Goal: Find contact information: Find contact information

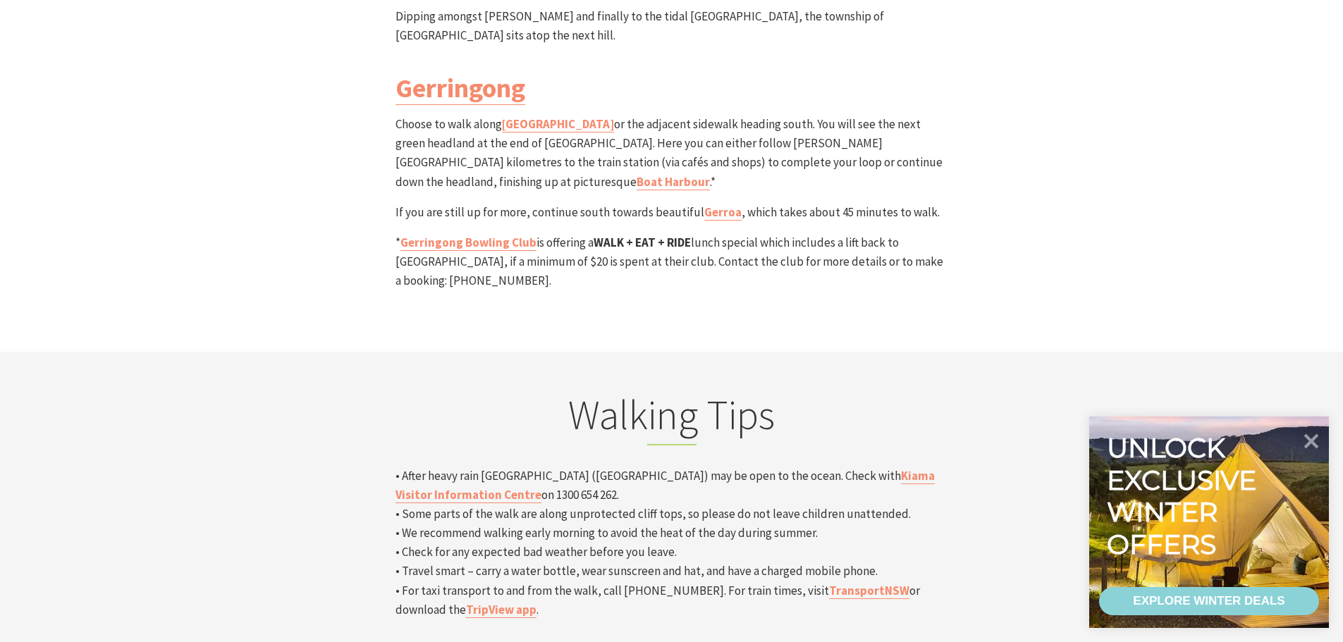
scroll to position [4299, 0]
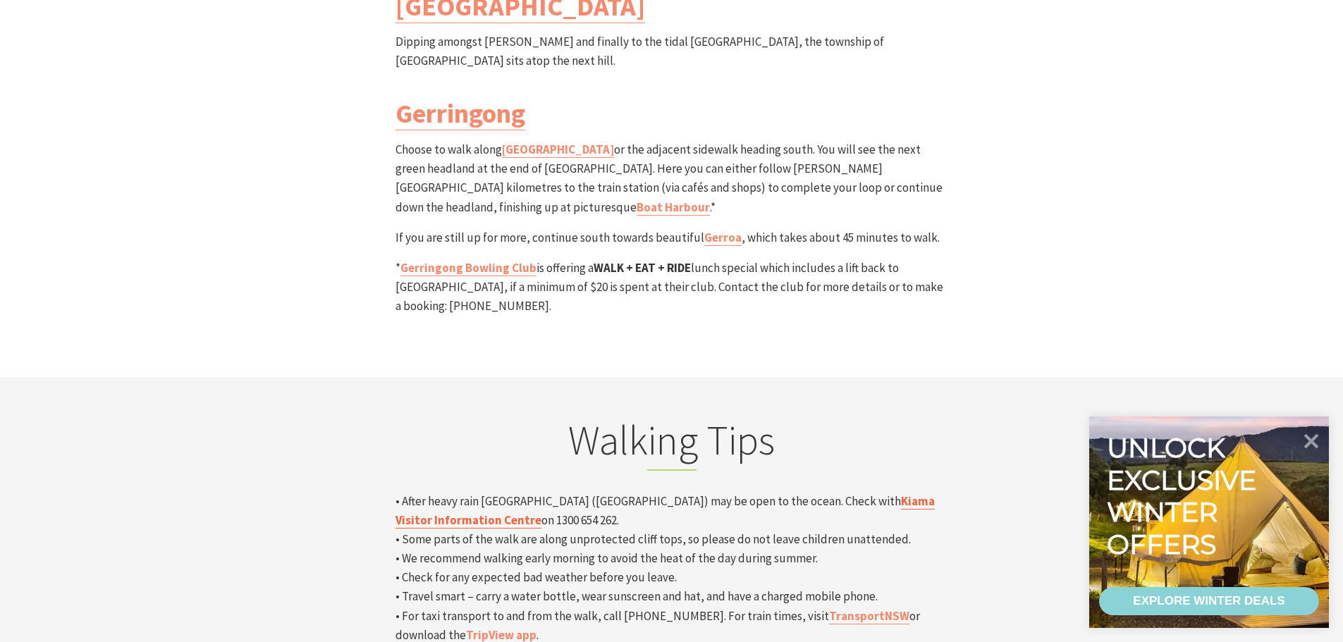
click at [858, 493] on link "Kiama Visitor Information Centre" at bounding box center [664, 510] width 539 height 35
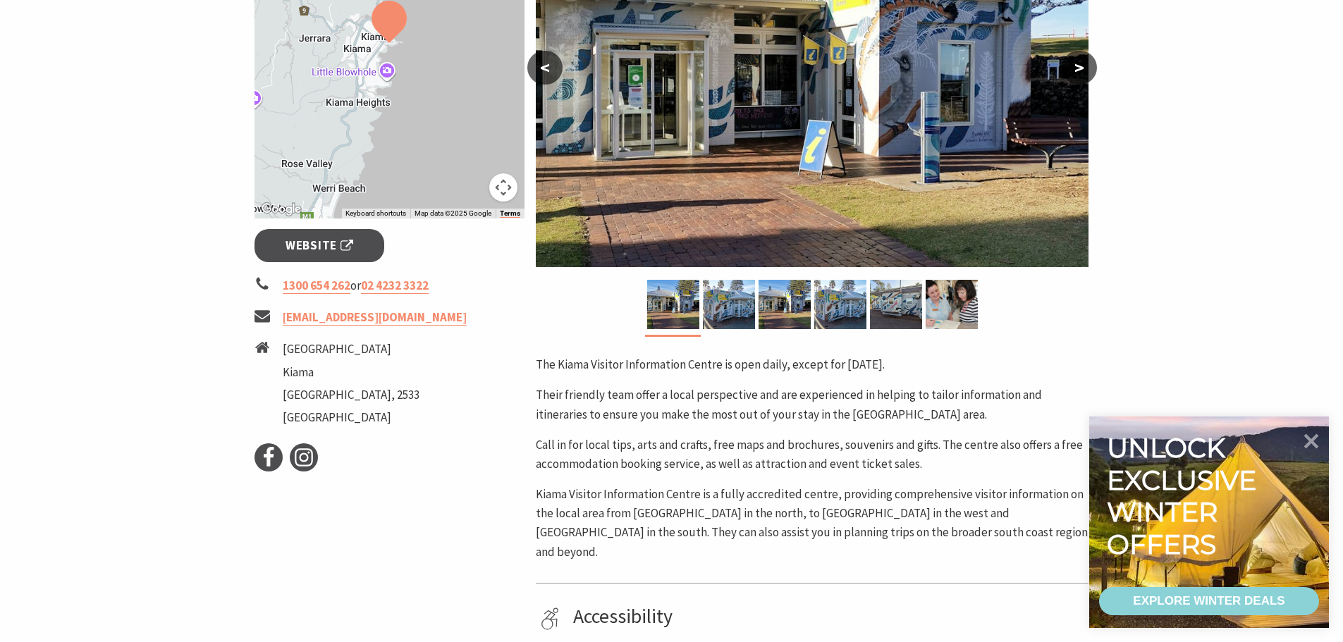
scroll to position [352, 0]
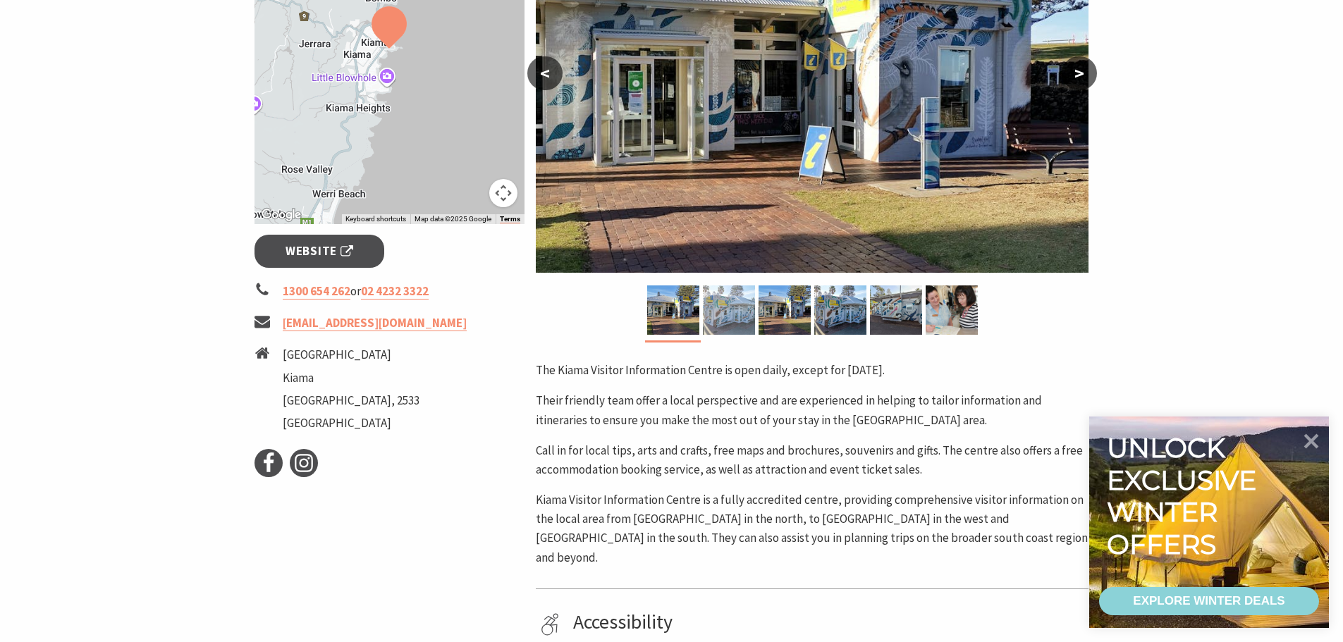
click at [736, 320] on img at bounding box center [729, 309] width 52 height 49
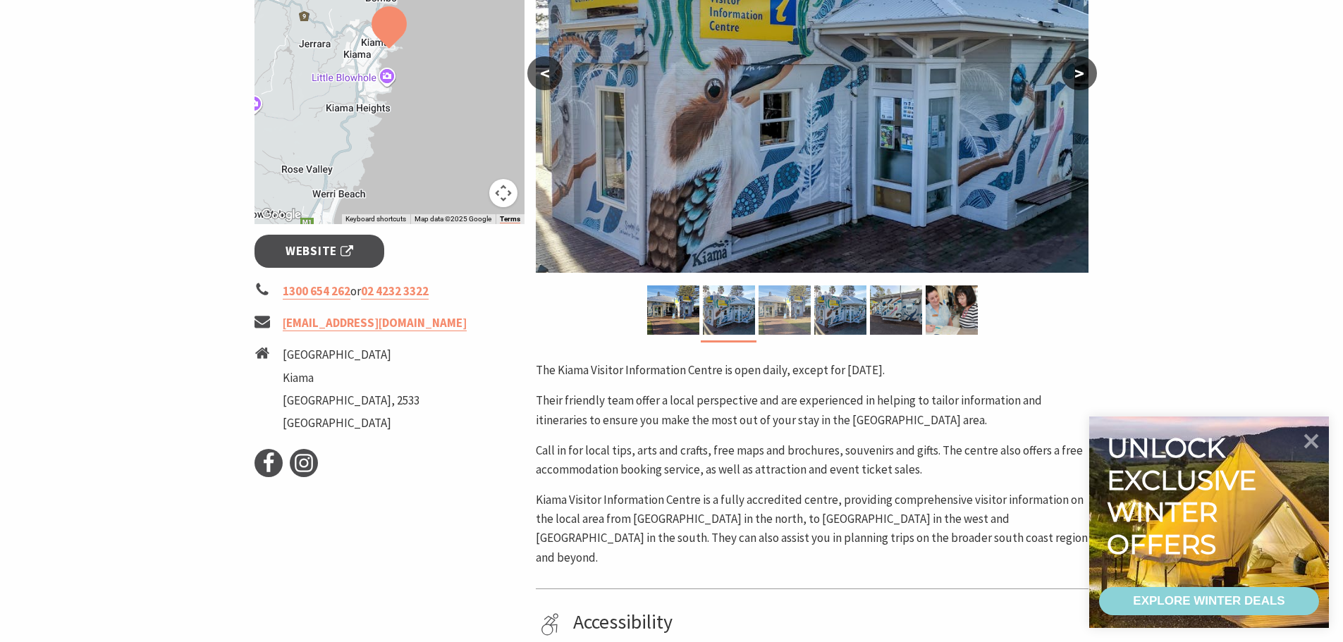
click at [783, 323] on img at bounding box center [784, 309] width 52 height 49
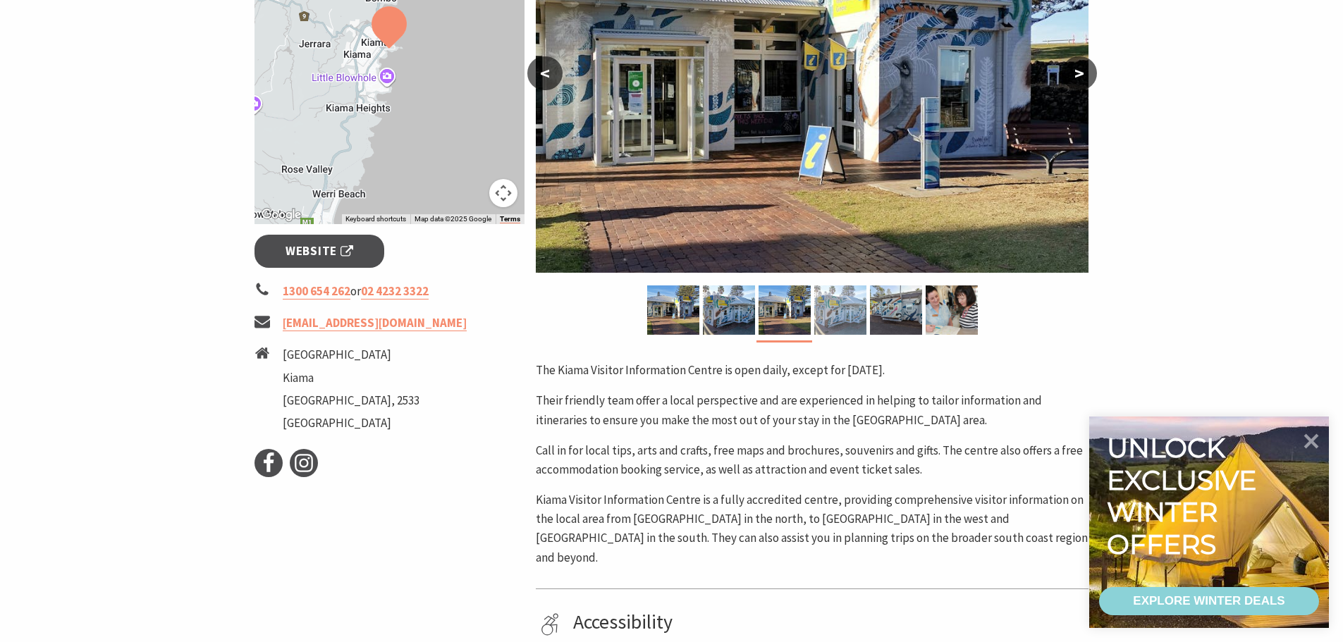
click at [828, 314] on img at bounding box center [840, 309] width 52 height 49
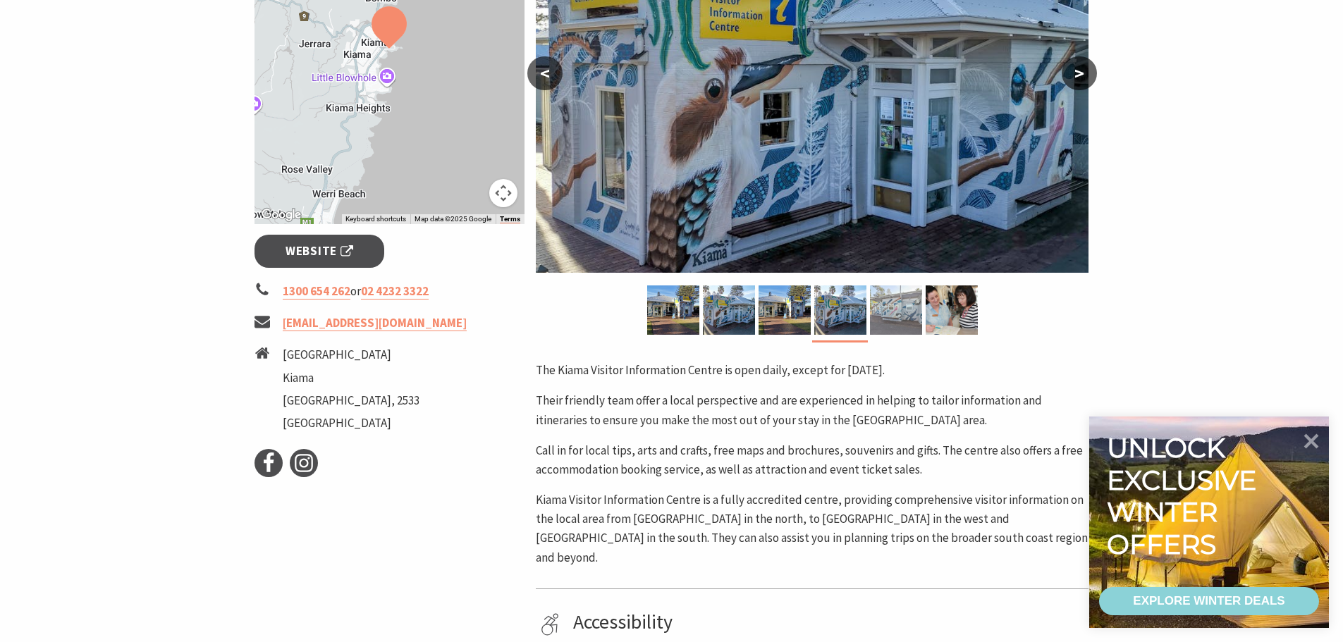
click at [892, 315] on img at bounding box center [896, 309] width 52 height 49
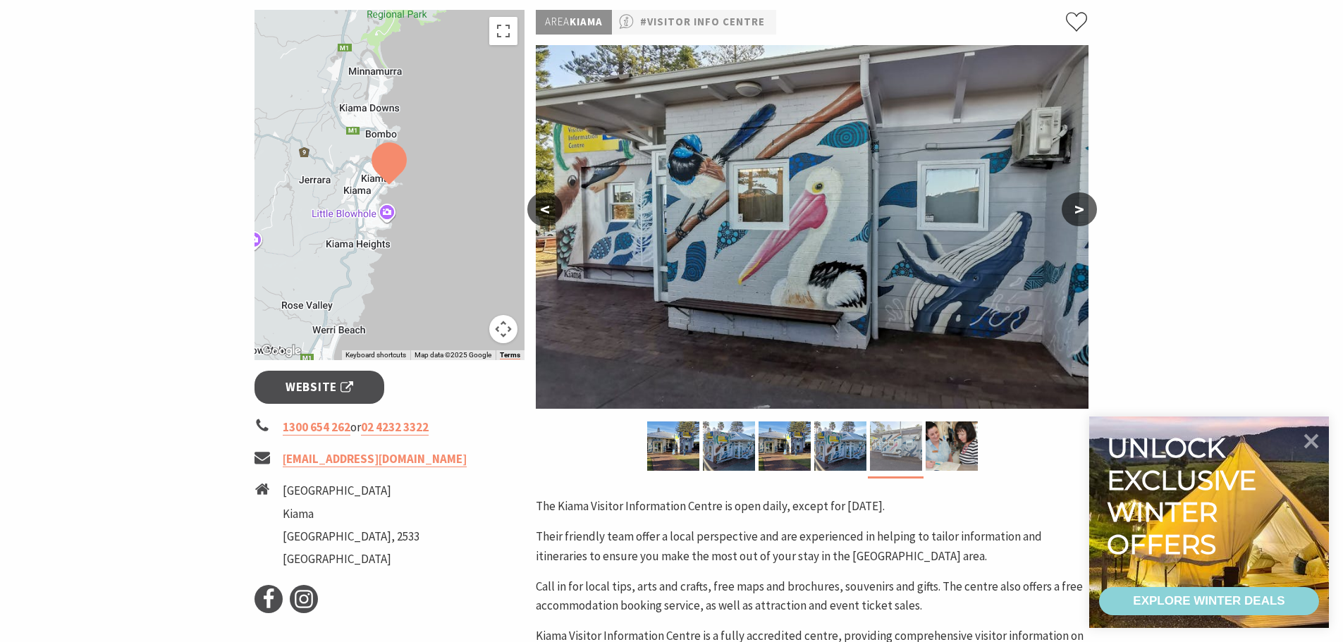
scroll to position [211, 0]
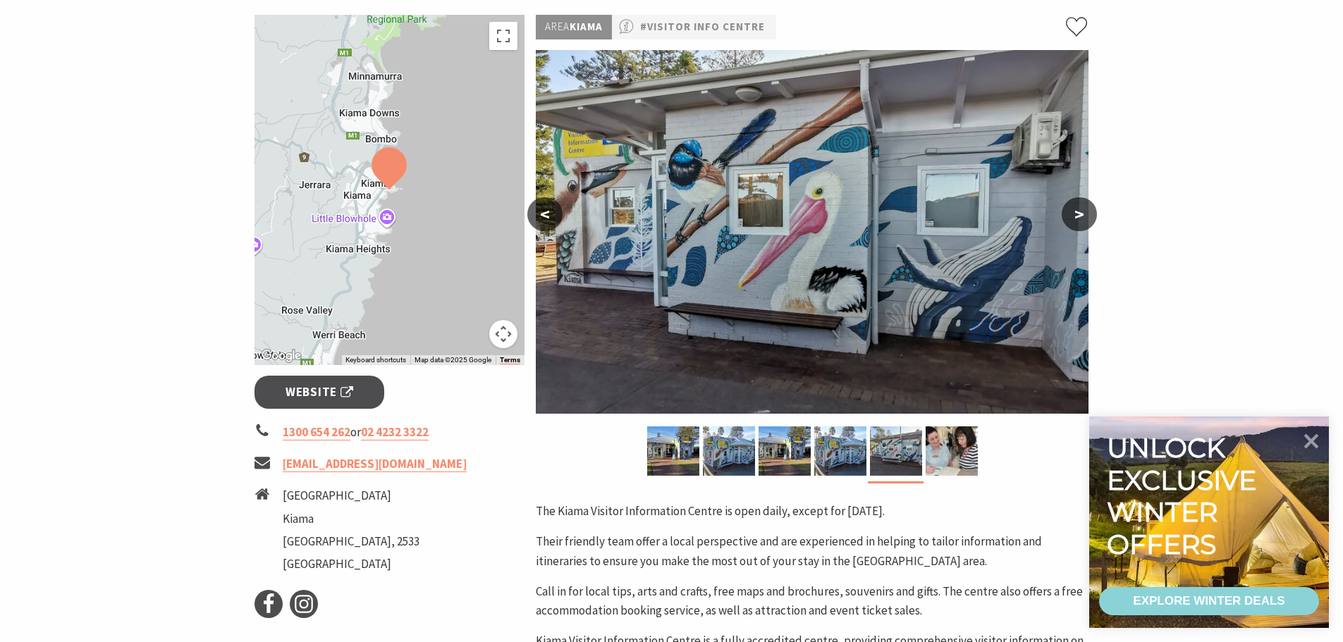
click at [1088, 212] on button ">" at bounding box center [1078, 214] width 35 height 34
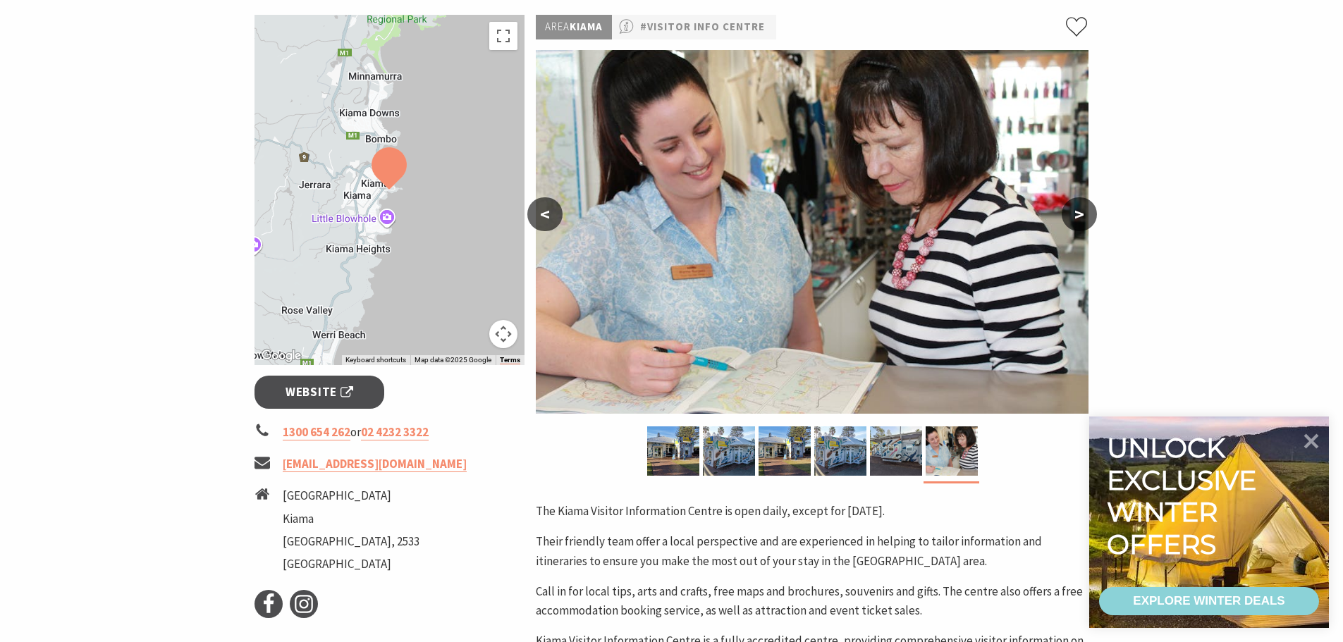
click at [1086, 216] on button ">" at bounding box center [1078, 214] width 35 height 34
click at [563, 218] on img at bounding box center [812, 232] width 553 height 364
click at [557, 217] on button "<" at bounding box center [544, 214] width 35 height 34
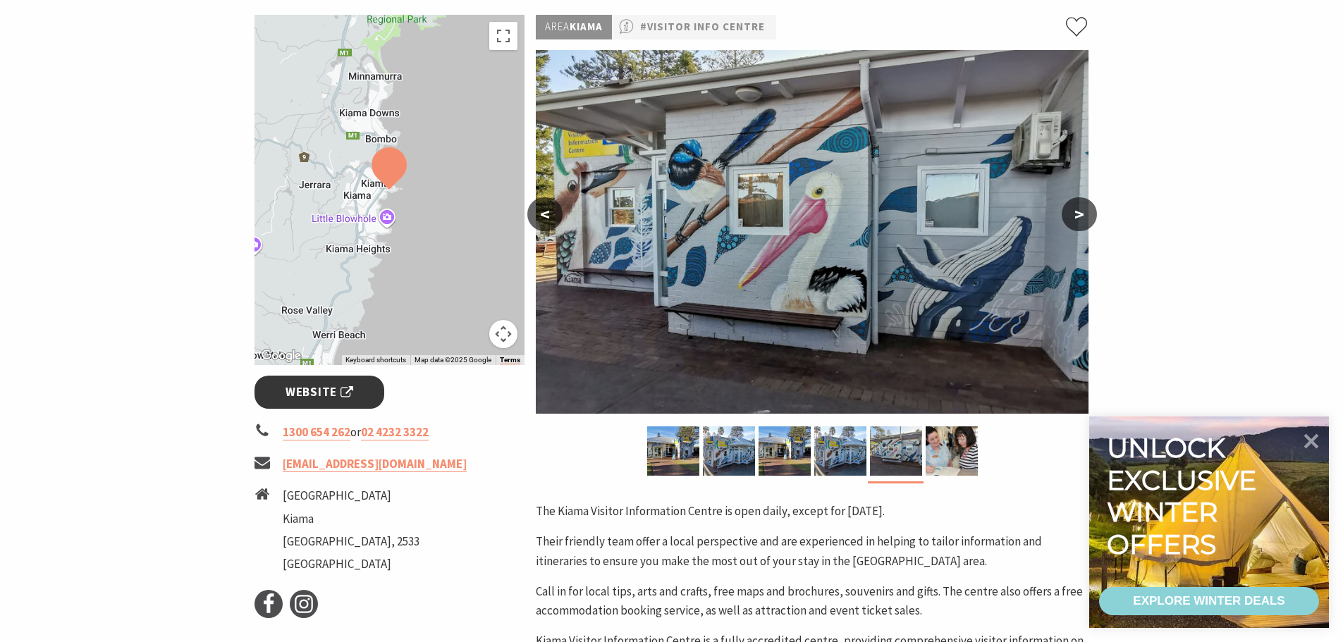
click at [343, 389] on span "Website" at bounding box center [319, 392] width 68 height 19
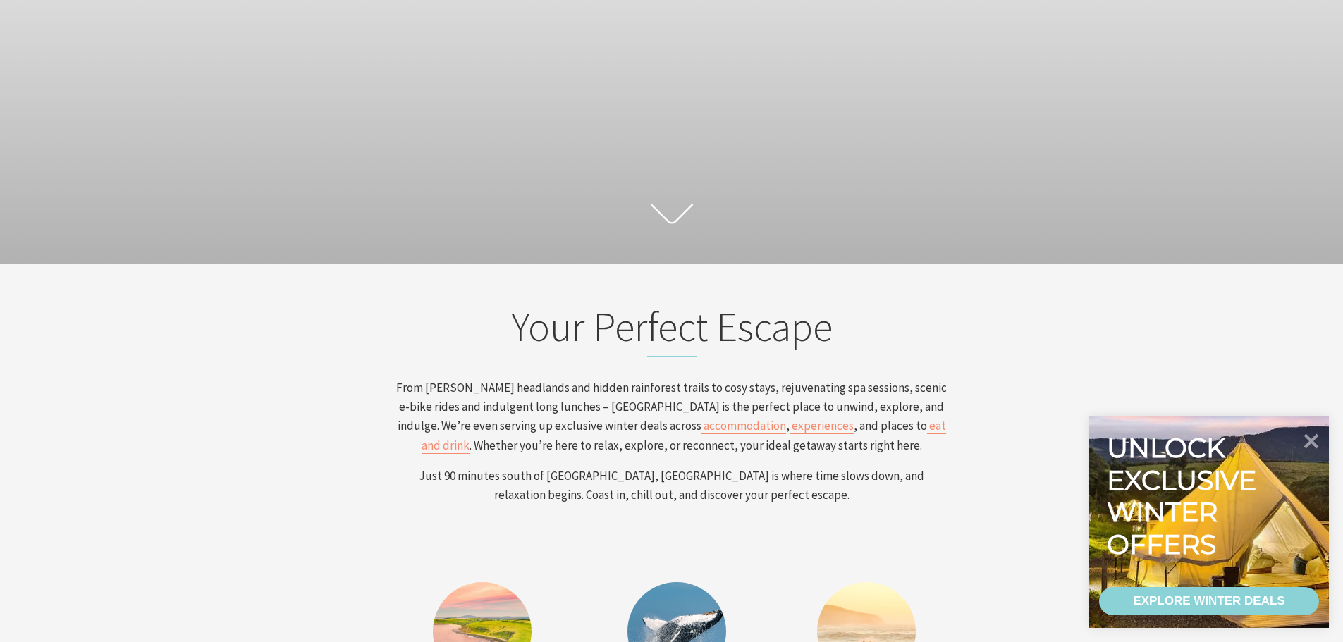
scroll to position [634, 0]
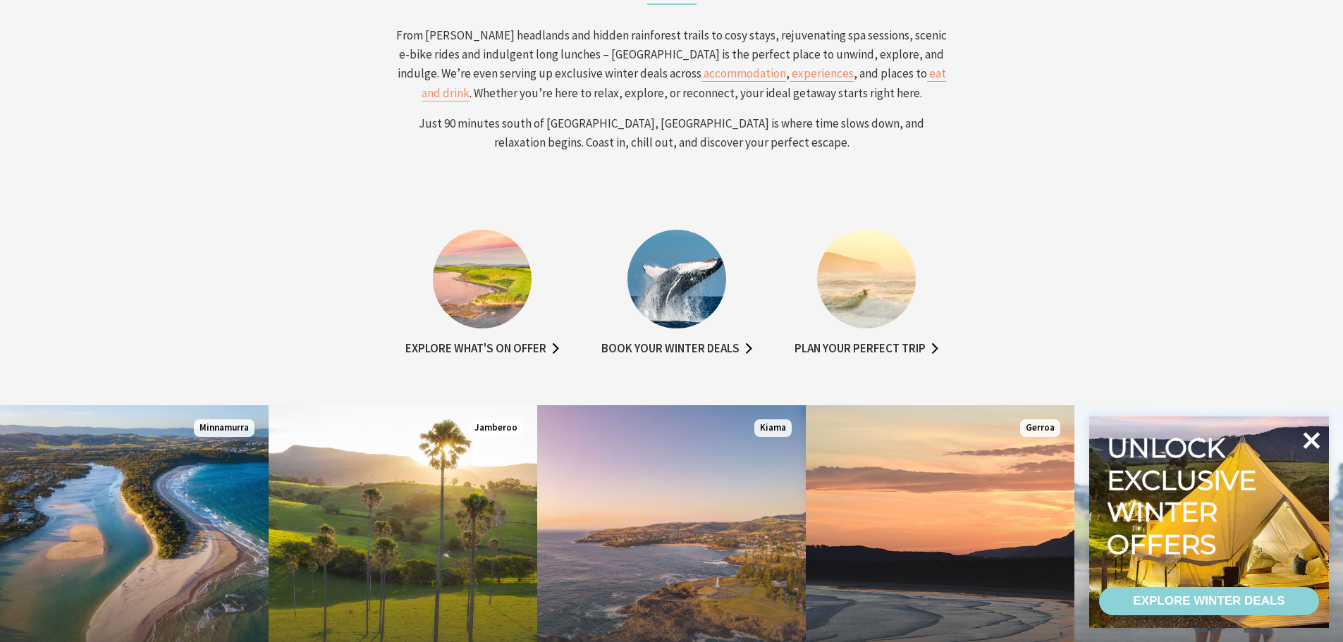
click at [1308, 438] on icon at bounding box center [1311, 440] width 17 height 17
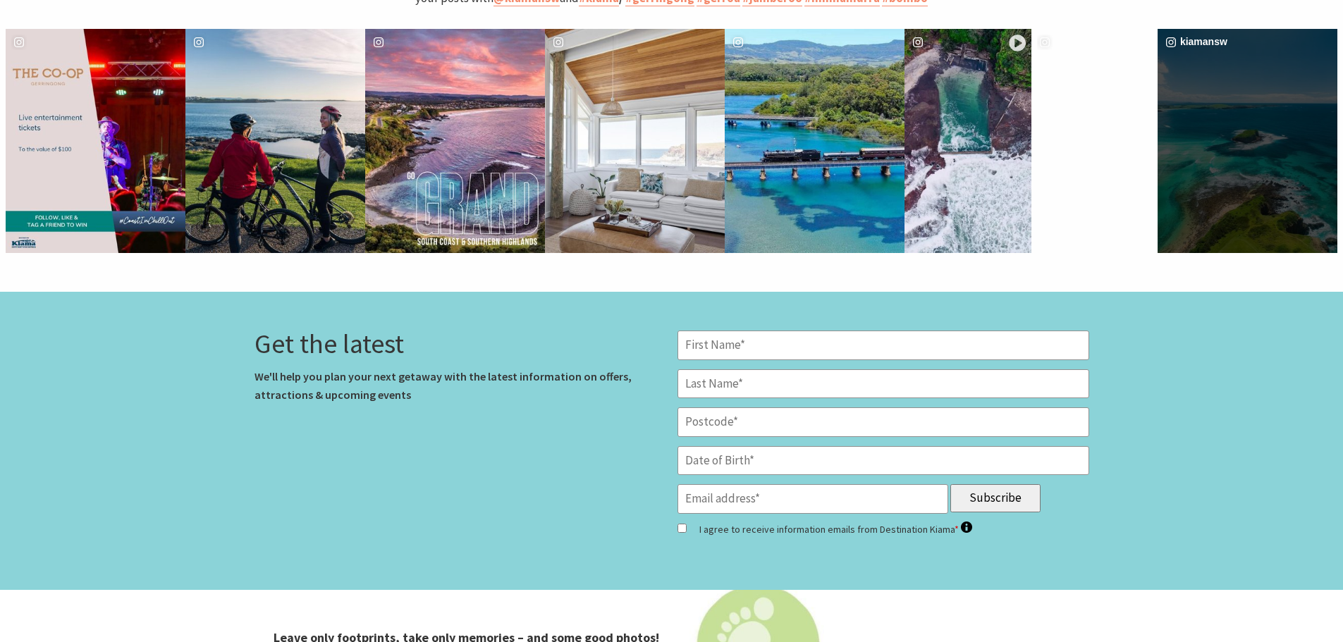
scroll to position [3947, 0]
